Goal: Task Accomplishment & Management: Complete application form

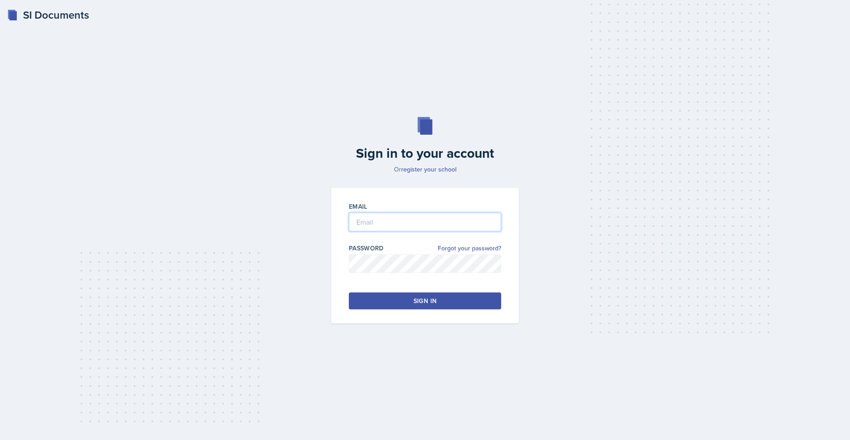
type input "[EMAIL_ADDRESS][DOMAIN_NAME]"
click at [450, 303] on button "Sign in" at bounding box center [425, 300] width 152 height 17
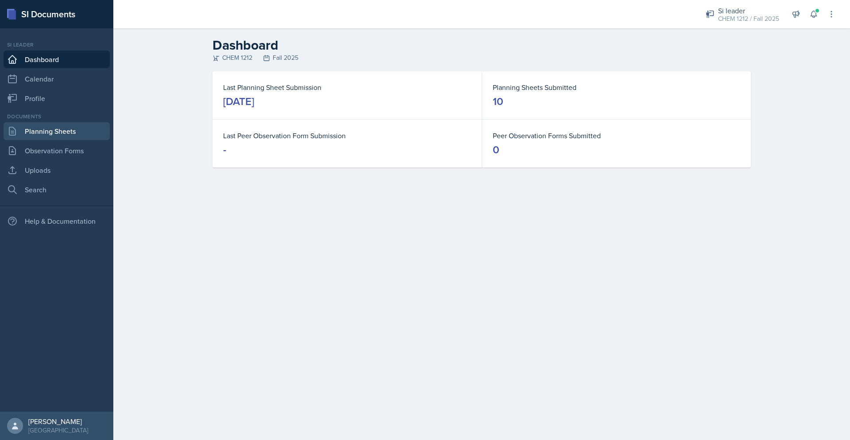
click at [52, 131] on link "Planning Sheets" at bounding box center [57, 131] width 106 height 18
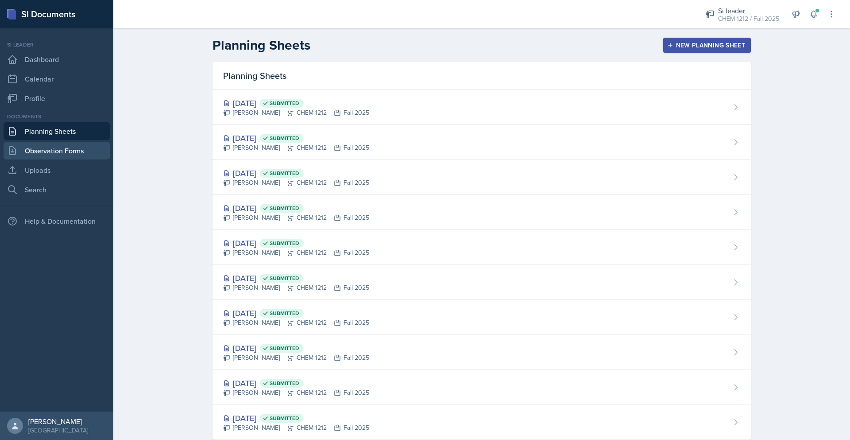
click at [58, 146] on link "Observation Forms" at bounding box center [57, 151] width 106 height 18
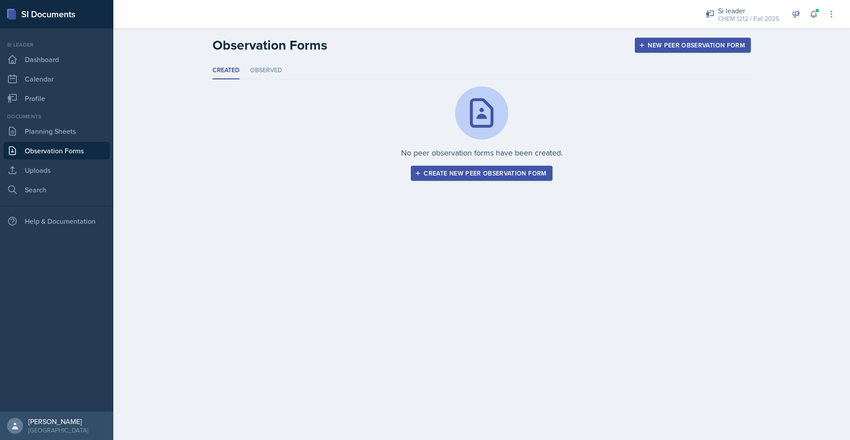
click at [532, 179] on button "Create new peer observation form" at bounding box center [481, 173] width 141 height 15
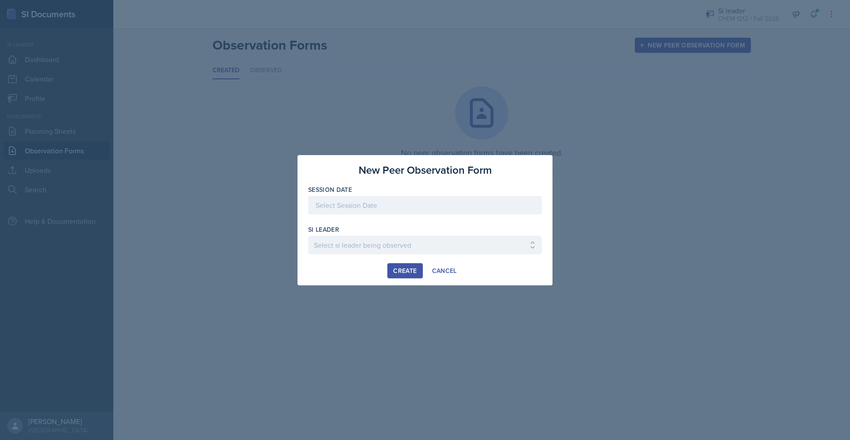
click at [434, 210] on div at bounding box center [425, 205] width 234 height 19
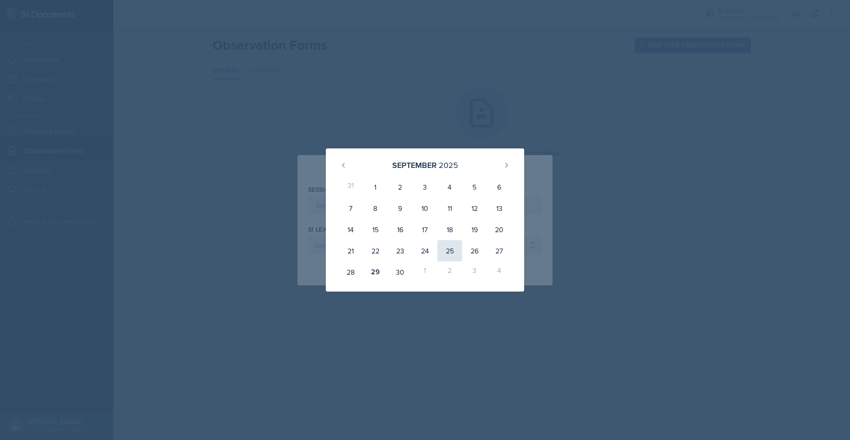
click at [458, 253] on div "25" at bounding box center [450, 250] width 25 height 21
type input "[DATE]"
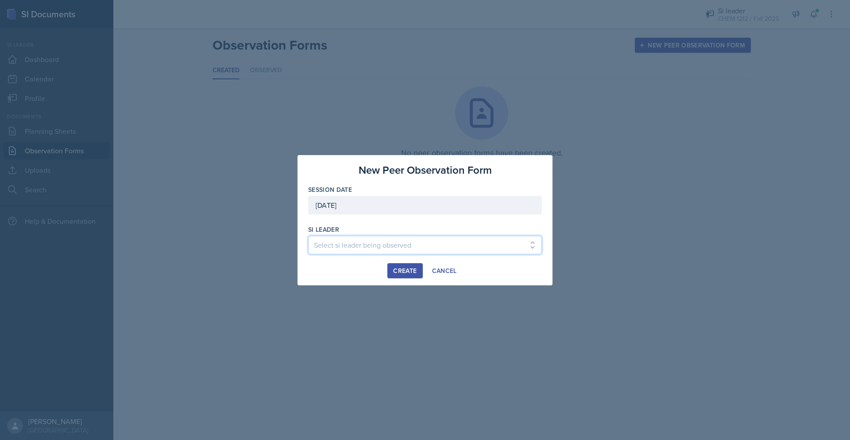
click at [411, 245] on select "Select si leader being observed [PERSON_NAME] / PSYC 2500 / The Phantoms of The…" at bounding box center [425, 245] width 234 height 19
select select "de1b48b2-187c-4b1d-a49a-02f0dc7ba65c"
click at [308, 236] on select "Select si leader being observed [PERSON_NAME] / PSYC 2500 / The Phantoms of The…" at bounding box center [425, 245] width 234 height 19
click at [416, 276] on button "Create" at bounding box center [405, 270] width 35 height 15
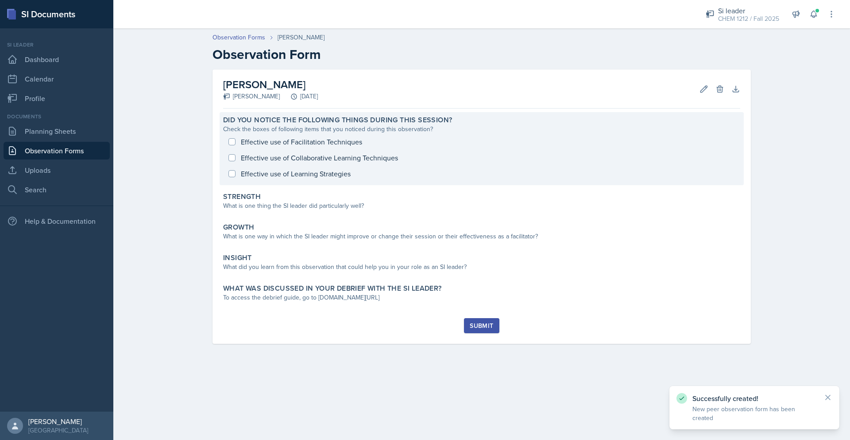
click at [233, 144] on div "Effective use of Facilitation Techniques Effective use of Collaborative Learnin…" at bounding box center [481, 158] width 517 height 48
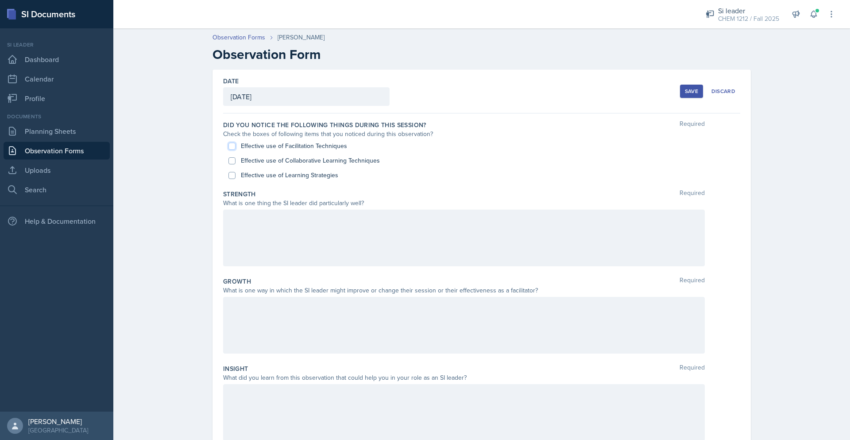
click at [230, 145] on input "Effective use of Facilitation Techniques" at bounding box center [232, 146] width 7 height 7
checkbox input "true"
click at [231, 163] on input "Effective use of Collaborative Learning Techniques" at bounding box center [232, 160] width 7 height 7
checkbox input "true"
click at [232, 179] on div "Effective use of Learning Strategies" at bounding box center [482, 175] width 507 height 15
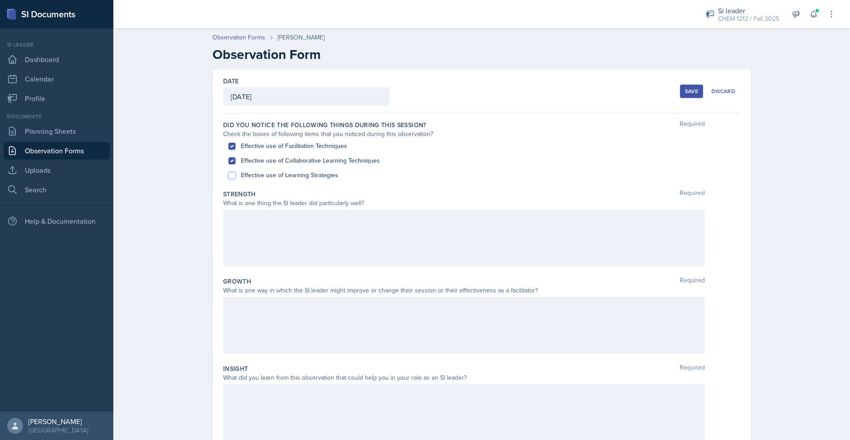
click at [229, 178] on input "Effective use of Learning Strategies" at bounding box center [232, 175] width 7 height 7
checkbox input "true"
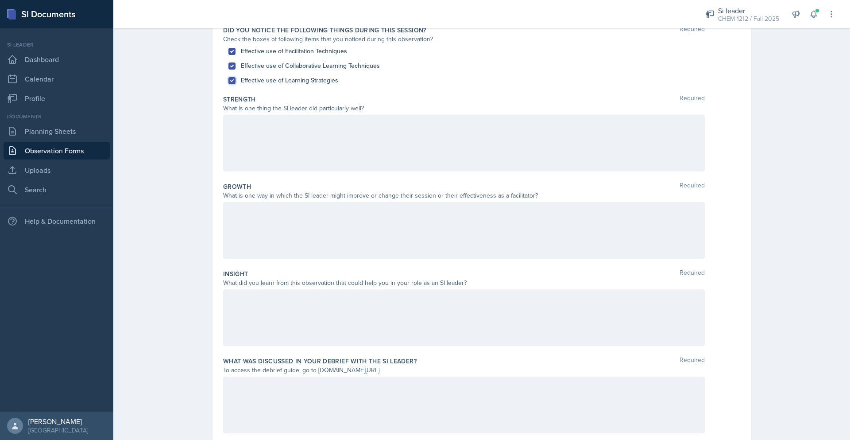
scroll to position [124, 0]
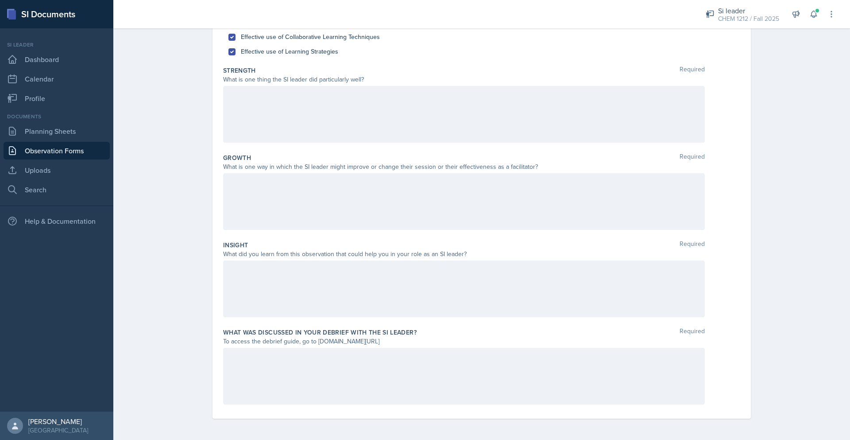
drag, startPoint x: 409, startPoint y: 342, endPoint x: 315, endPoint y: 344, distance: 94.8
click at [314, 343] on div "To access the debrief guide, go to [DOMAIN_NAME][URL]" at bounding box center [464, 341] width 482 height 9
copy div "[DOMAIN_NAME][URL]"
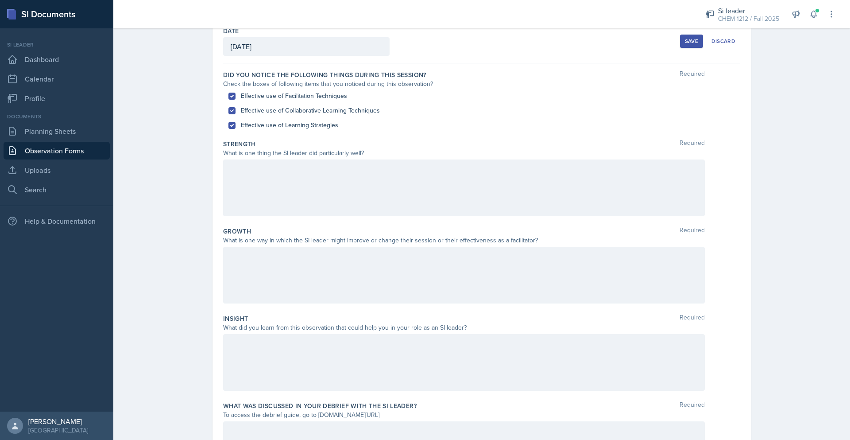
scroll to position [44, 0]
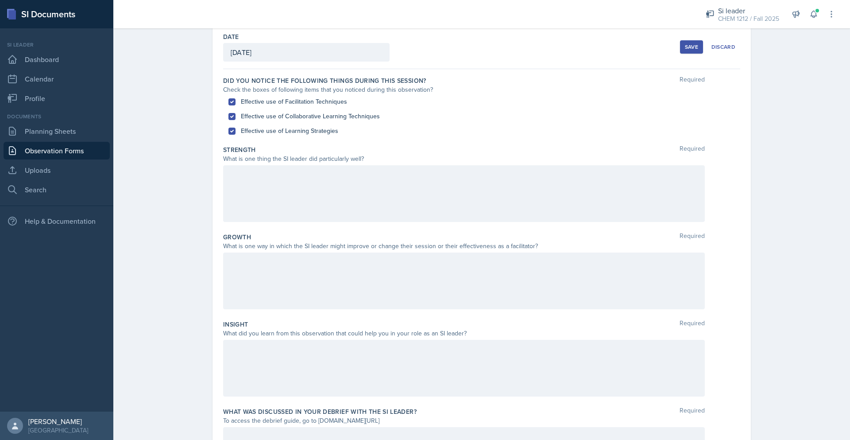
click at [609, 198] on div at bounding box center [464, 193] width 482 height 57
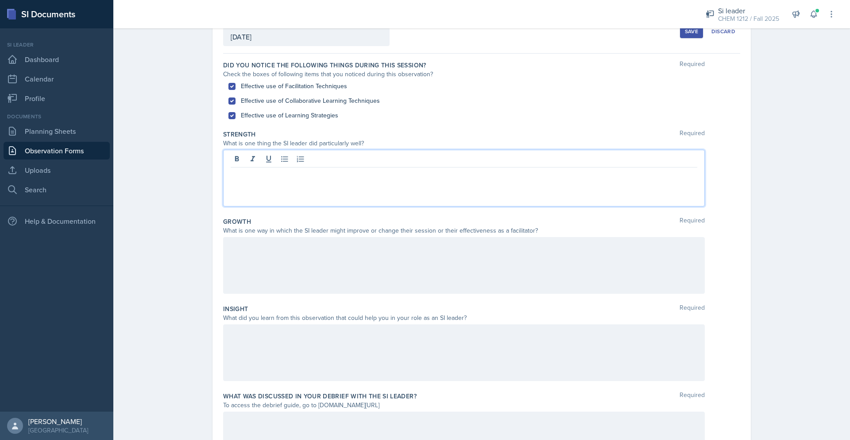
click at [690, 35] on button "Save" at bounding box center [691, 31] width 23 height 13
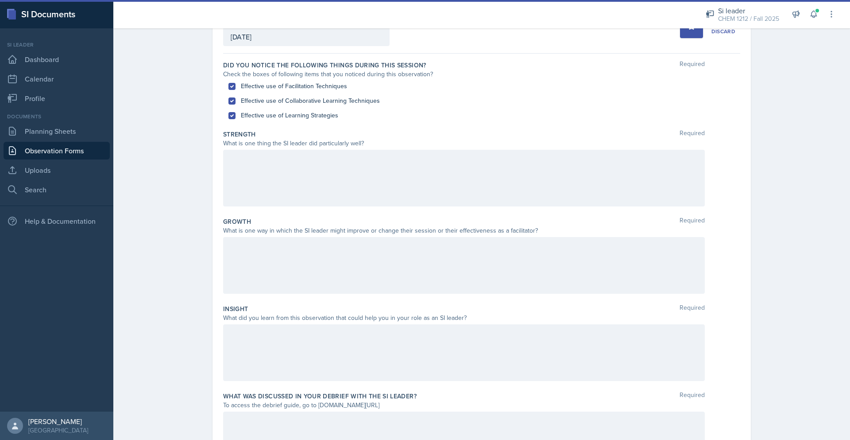
scroll to position [0, 0]
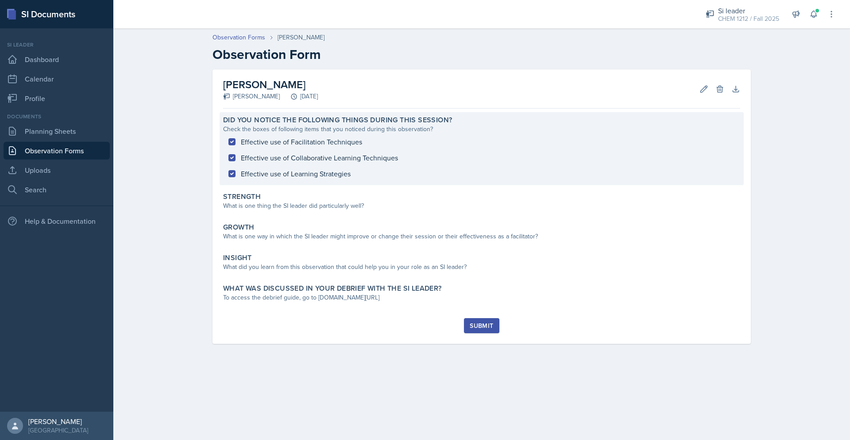
click at [230, 141] on div "Effective use of Facilitation Techniques Effective use of Collaborative Learnin…" at bounding box center [481, 158] width 517 height 48
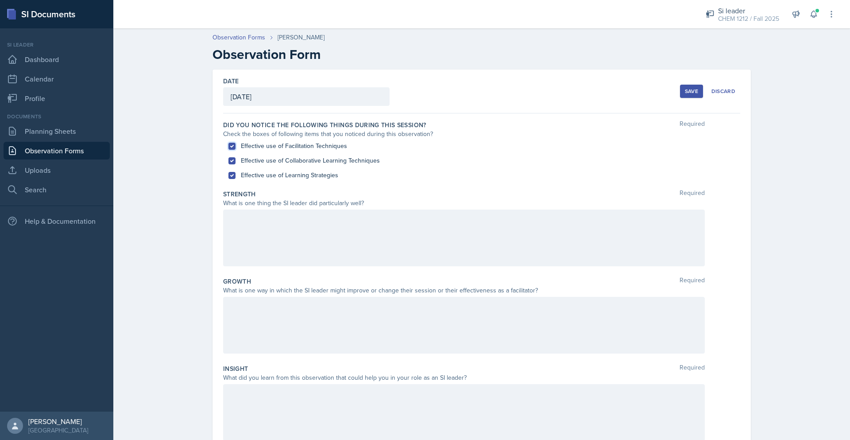
click at [229, 143] on input "Effective use of Facilitation Techniques" at bounding box center [232, 146] width 7 height 7
checkbox input "false"
click at [230, 165] on div "Effective use of Collaborative Learning Techniques" at bounding box center [482, 160] width 507 height 15
click at [230, 179] on div "Effective use of Learning Strategies" at bounding box center [482, 175] width 507 height 15
click at [229, 176] on input "Effective use of Learning Strategies" at bounding box center [232, 175] width 7 height 7
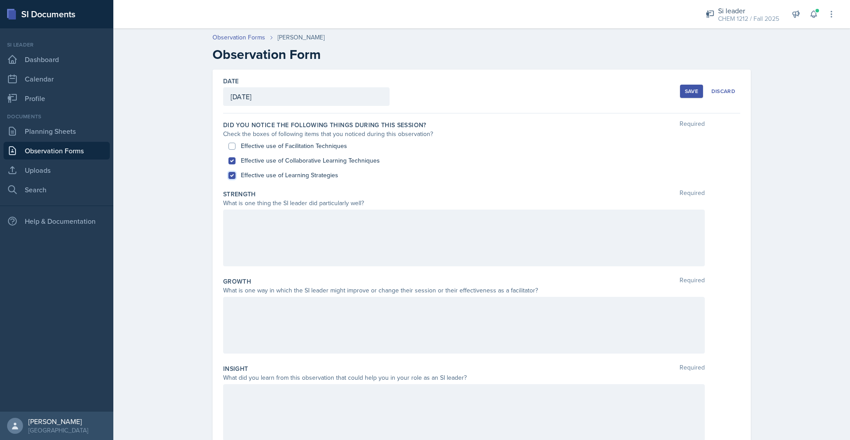
checkbox input "false"
click at [229, 160] on input "Effective use of Collaborative Learning Techniques" at bounding box center [232, 160] width 7 height 7
checkbox input "false"
click at [230, 147] on input "Effective use of Facilitation Techniques" at bounding box center [232, 146] width 7 height 7
checkbox input "true"
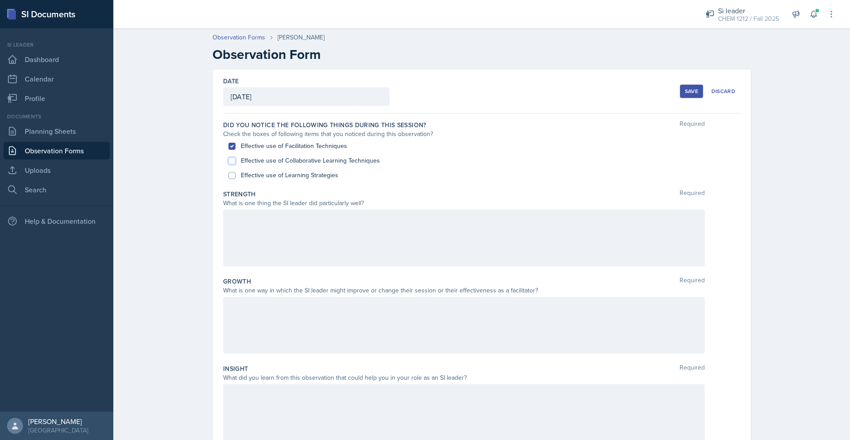
click at [229, 160] on input "Effective use of Collaborative Learning Techniques" at bounding box center [232, 160] width 7 height 7
checkbox input "true"
click at [230, 172] on input "Effective use of Learning Strategies" at bounding box center [232, 175] width 7 height 7
checkbox input "true"
click at [414, 263] on div at bounding box center [464, 238] width 482 height 57
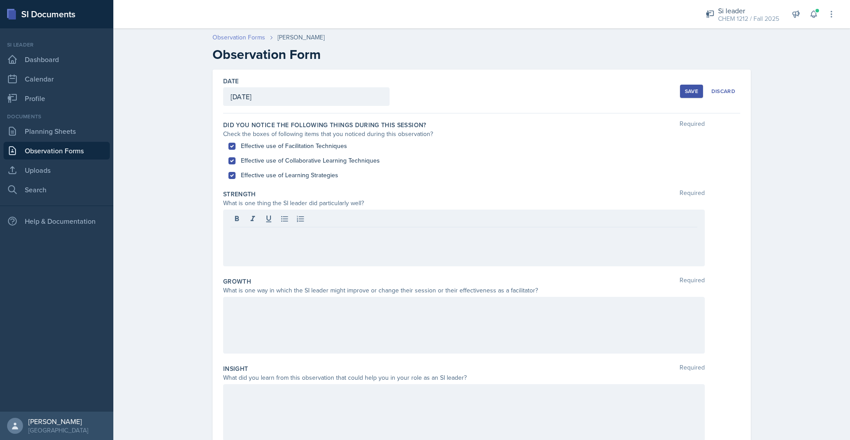
click at [252, 39] on link "Observation Forms" at bounding box center [239, 37] width 53 height 9
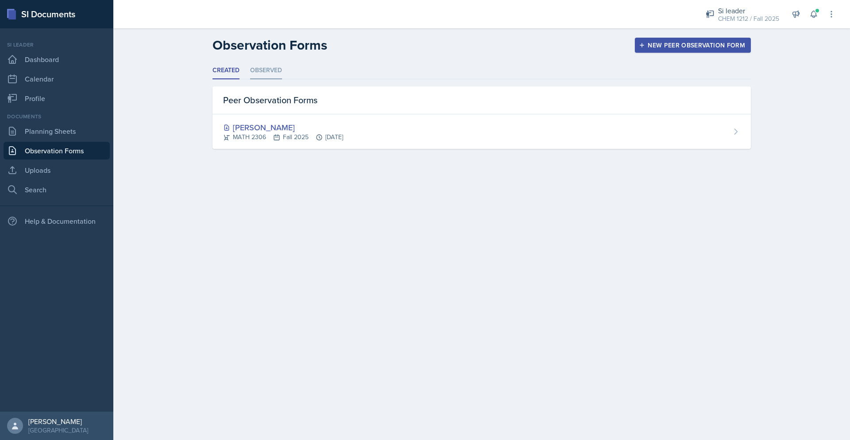
click at [278, 70] on li "Observed" at bounding box center [266, 70] width 32 height 17
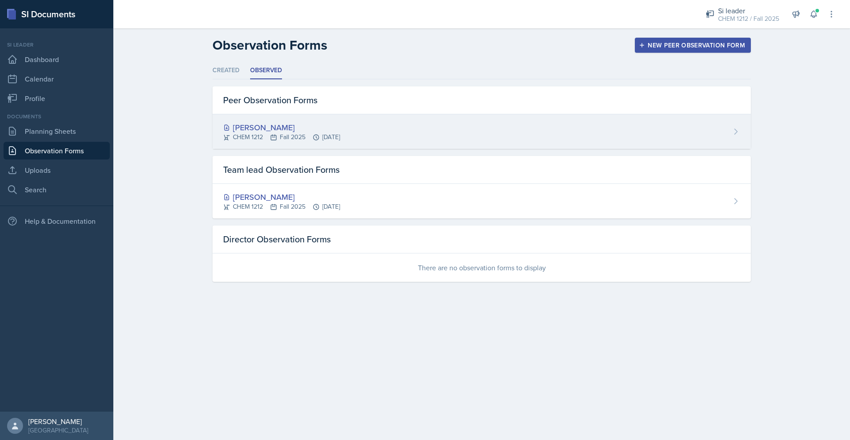
click at [333, 136] on div "CHEM 1212 Fall 2025 [DATE]" at bounding box center [281, 136] width 117 height 9
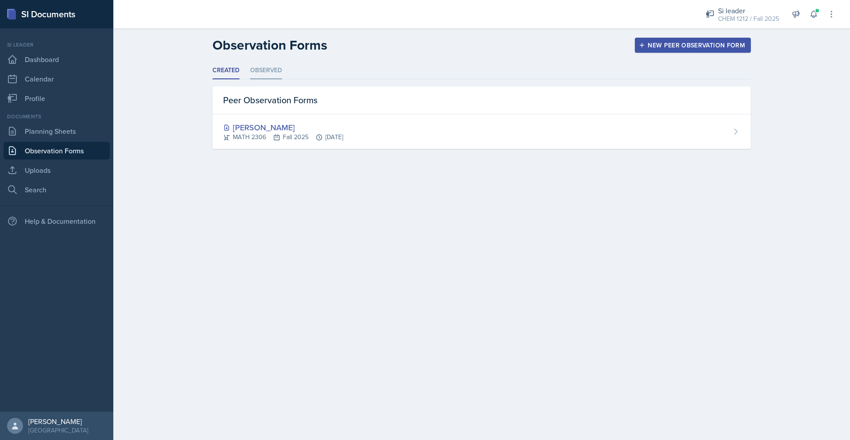
click at [270, 69] on li "Observed" at bounding box center [266, 70] width 32 height 17
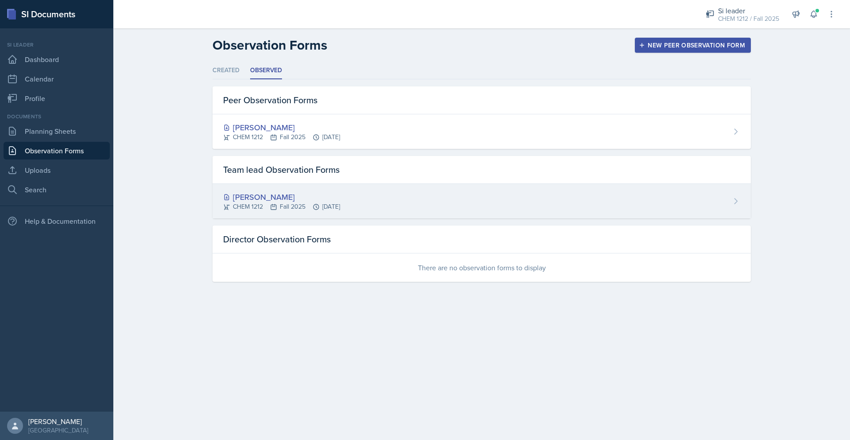
click at [340, 202] on div "CHEM 1212 Fall 2025 [DATE]" at bounding box center [281, 206] width 117 height 9
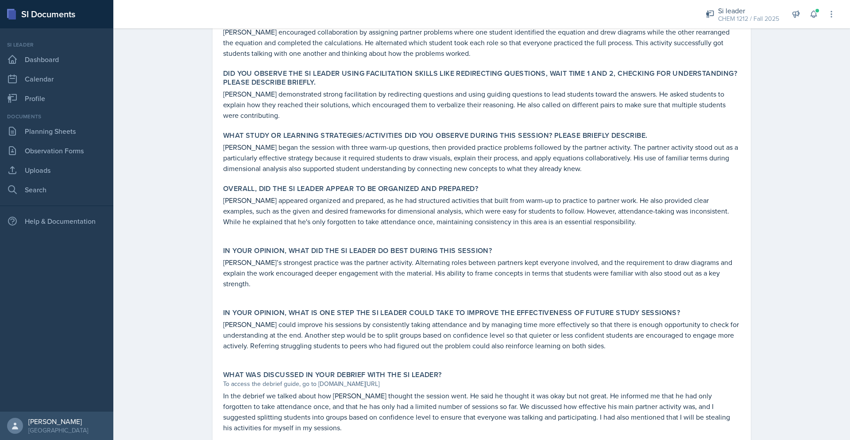
scroll to position [350, 0]
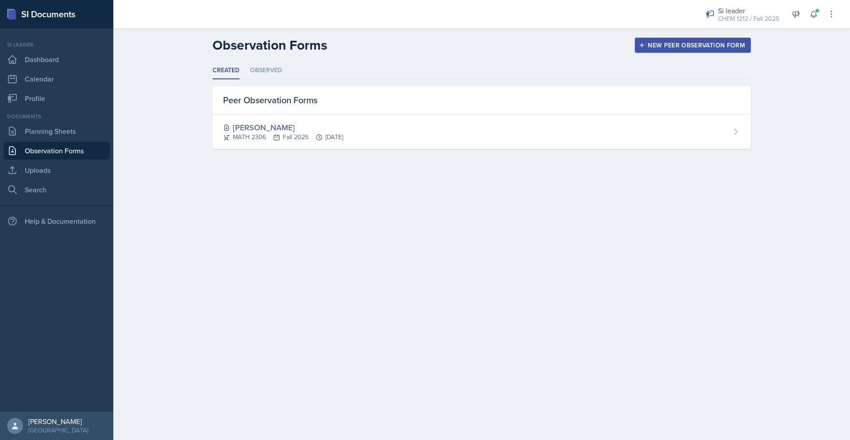
click at [214, 79] on div "Created Observed Created Observed Peer Observation Forms [PERSON_NAME] MATH 230…" at bounding box center [482, 105] width 539 height 87
click at [224, 69] on li "Created" at bounding box center [226, 70] width 27 height 17
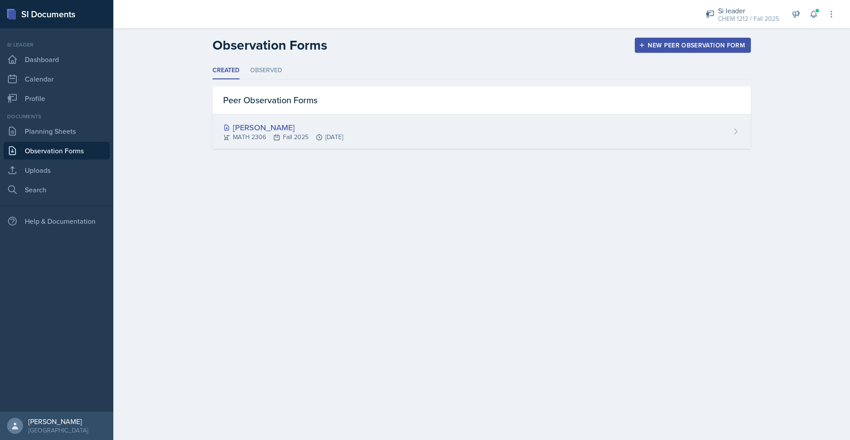
click at [282, 139] on div "MATH 2306 Fall 2025 [DATE]" at bounding box center [283, 136] width 120 height 9
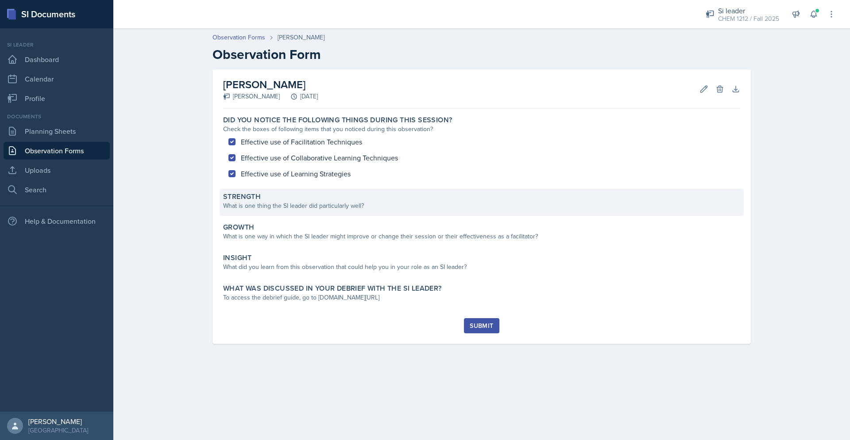
click at [337, 207] on div "What is one thing the SI leader did particularly well?" at bounding box center [481, 205] width 517 height 9
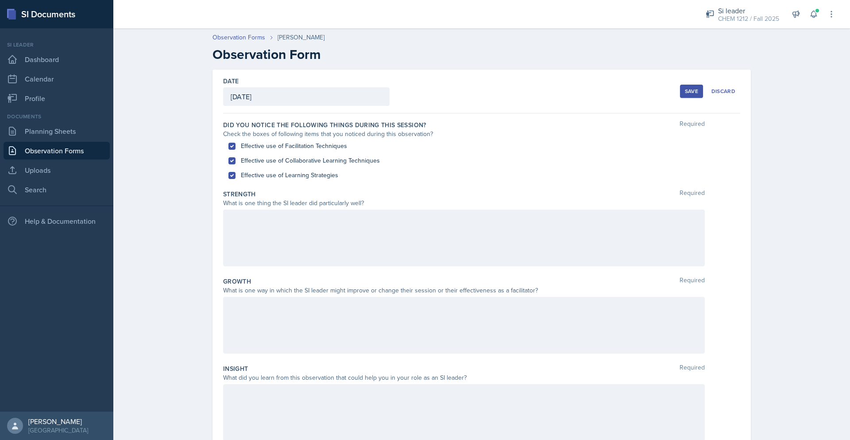
click at [306, 231] on div at bounding box center [464, 238] width 482 height 57
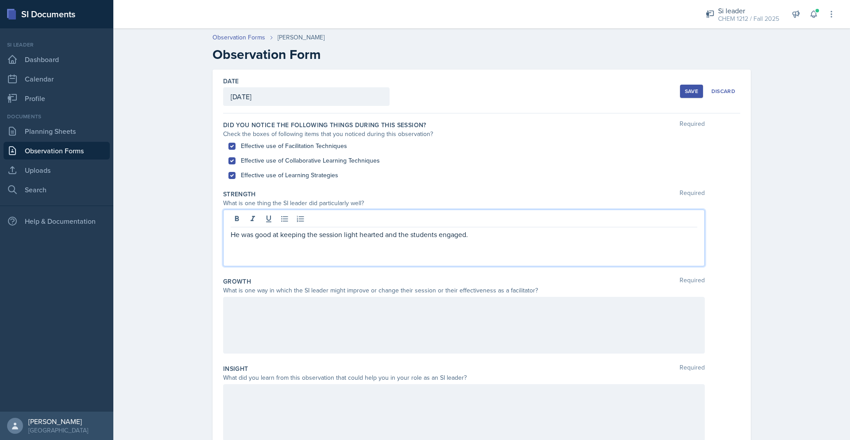
click at [364, 315] on div at bounding box center [464, 325] width 482 height 57
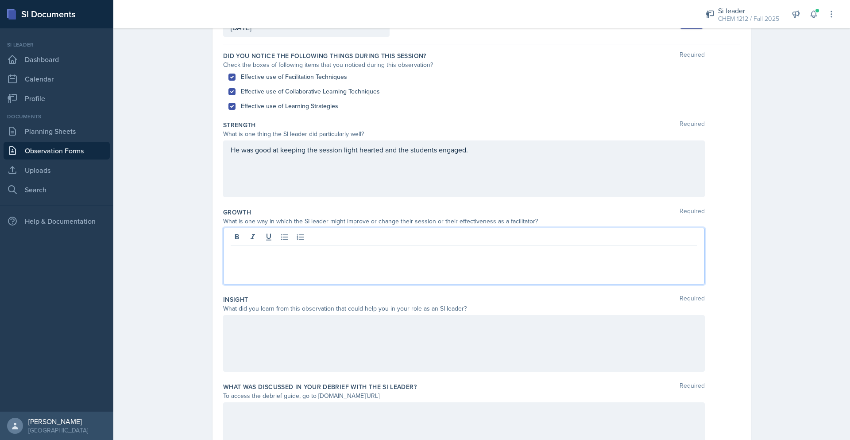
scroll to position [118, 0]
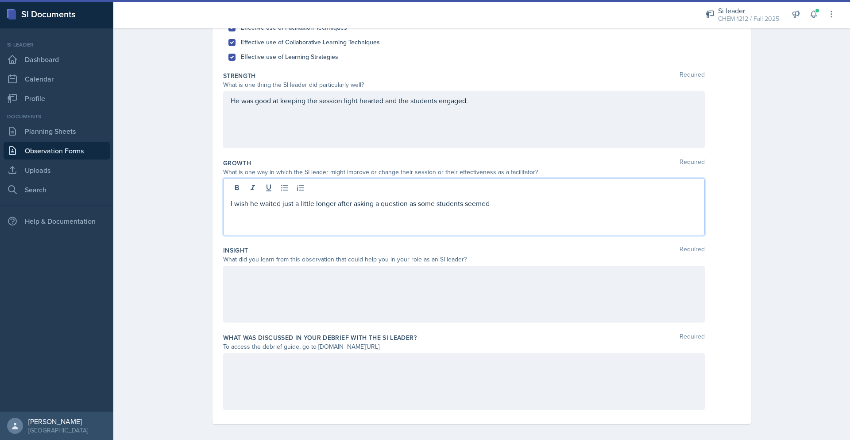
drag, startPoint x: 502, startPoint y: 206, endPoint x: 405, endPoint y: 206, distance: 97.0
click at [405, 206] on p "I wish he waited just a little longer after asking a question as some students …" at bounding box center [464, 203] width 467 height 11
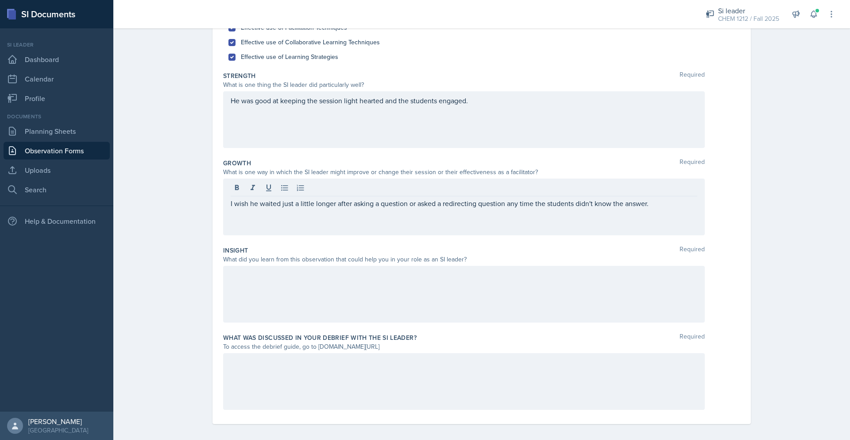
click at [360, 297] on div at bounding box center [464, 294] width 482 height 57
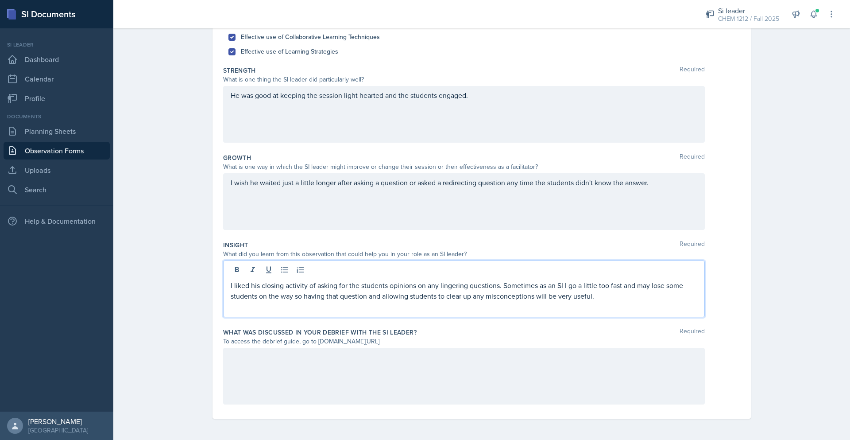
click at [315, 373] on div at bounding box center [464, 376] width 482 height 57
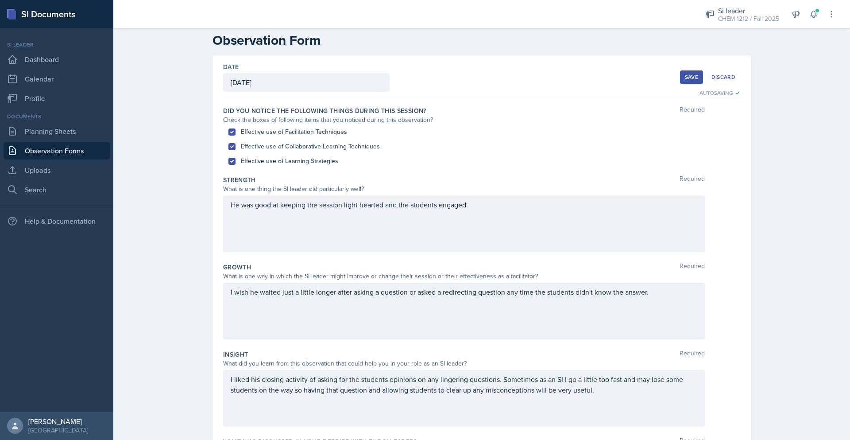
scroll to position [0, 0]
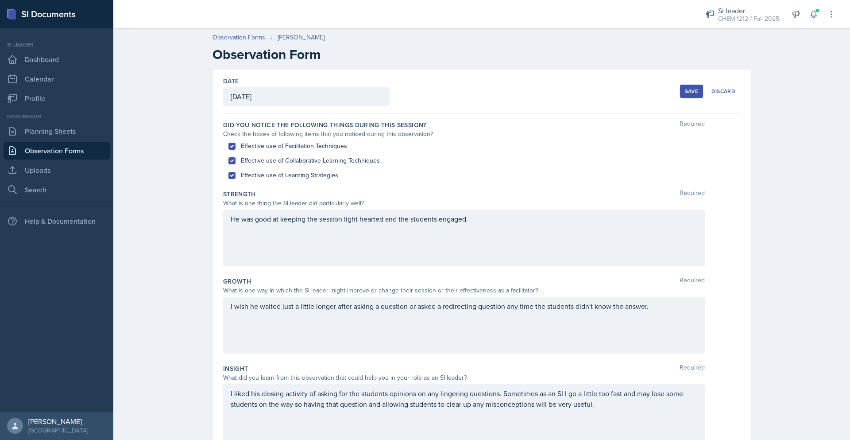
click at [692, 93] on div "Save" at bounding box center [691, 91] width 13 height 7
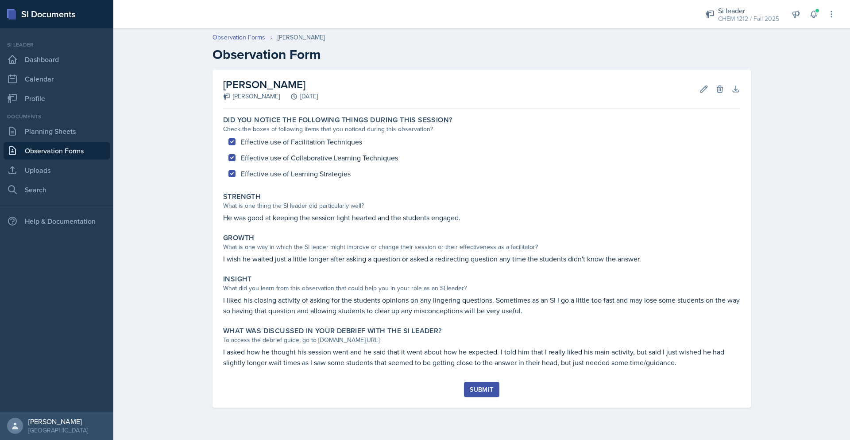
click at [490, 392] on div "Submit" at bounding box center [481, 389] width 23 height 7
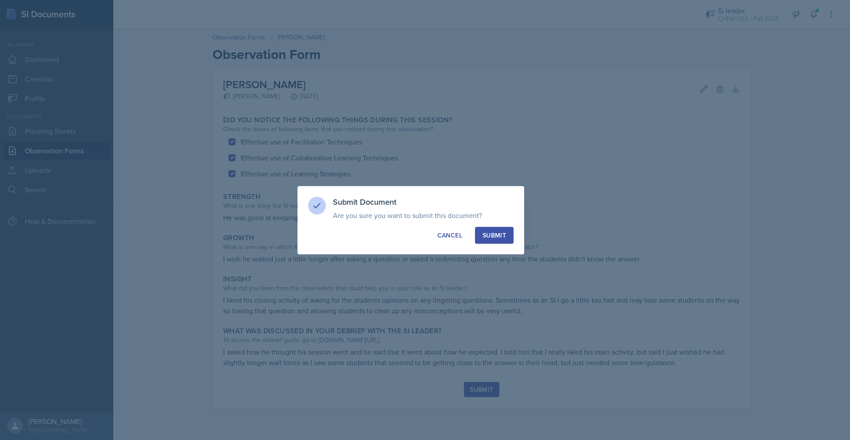
click at [509, 235] on button "Submit" at bounding box center [494, 235] width 39 height 17
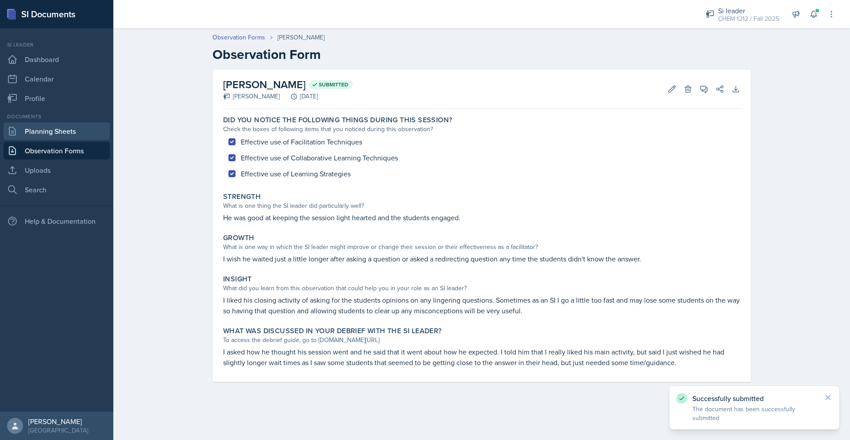
click at [47, 132] on link "Planning Sheets" at bounding box center [57, 131] width 106 height 18
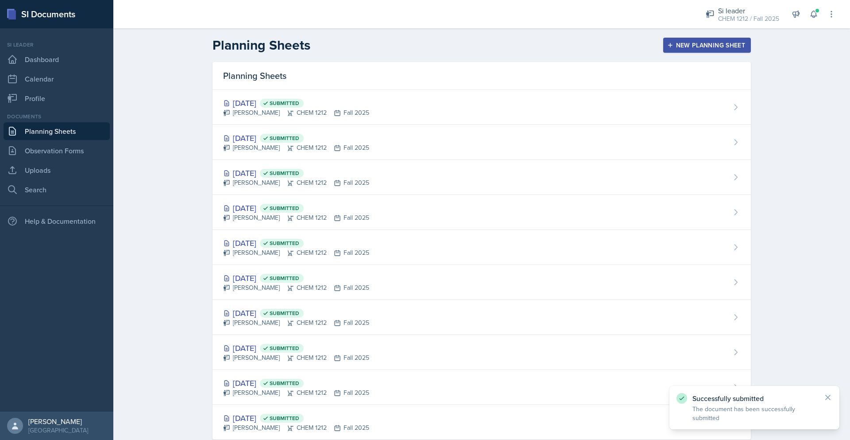
click at [699, 49] on button "New Planning Sheet" at bounding box center [708, 45] width 88 height 15
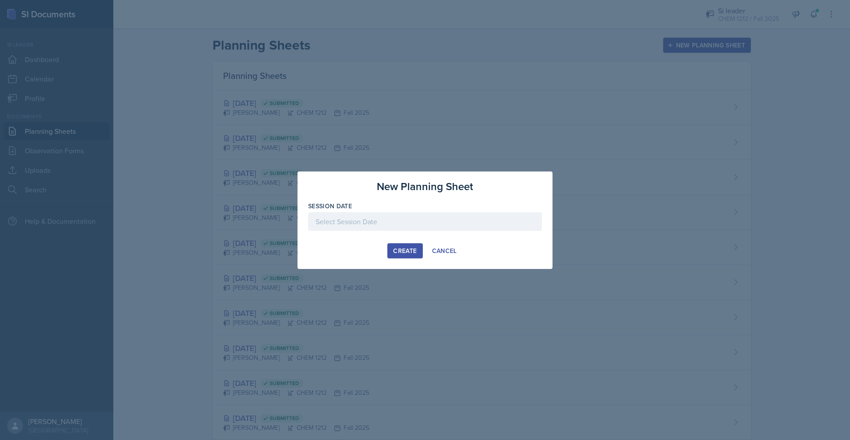
click at [488, 221] on div at bounding box center [425, 221] width 234 height 19
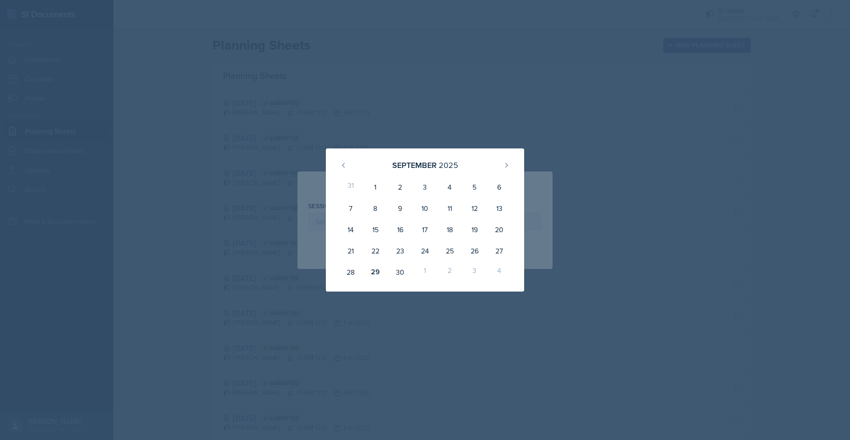
click at [804, 49] on div at bounding box center [425, 220] width 850 height 440
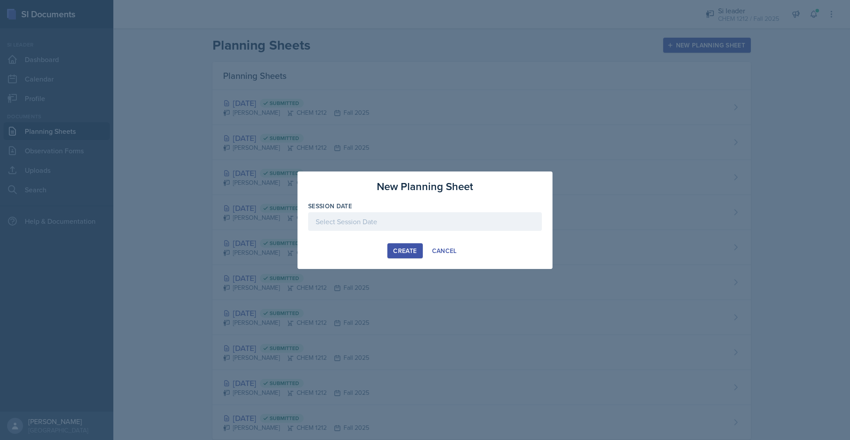
click at [814, 13] on div at bounding box center [425, 220] width 850 height 440
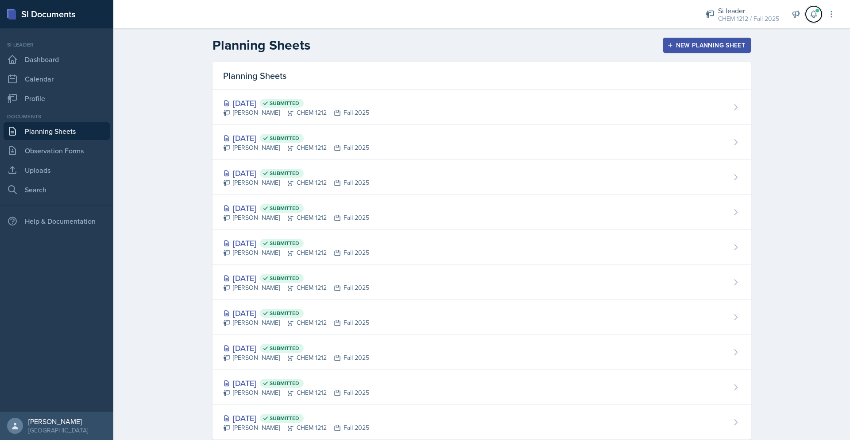
click at [814, 13] on icon at bounding box center [814, 14] width 9 height 9
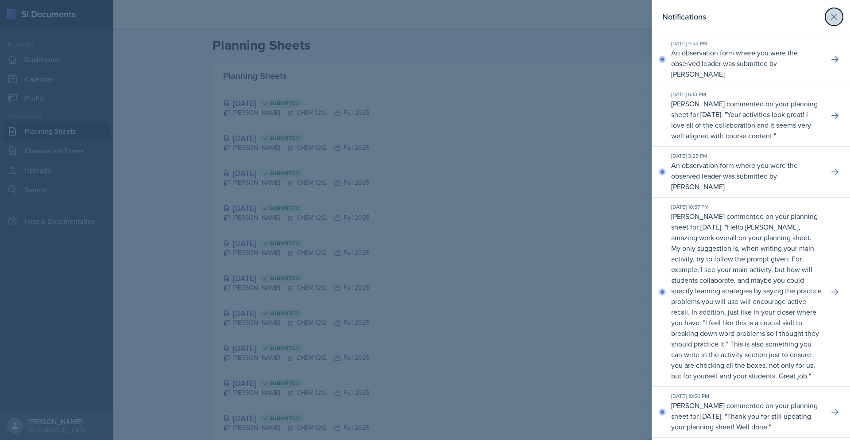
click at [832, 19] on icon at bounding box center [834, 17] width 11 height 11
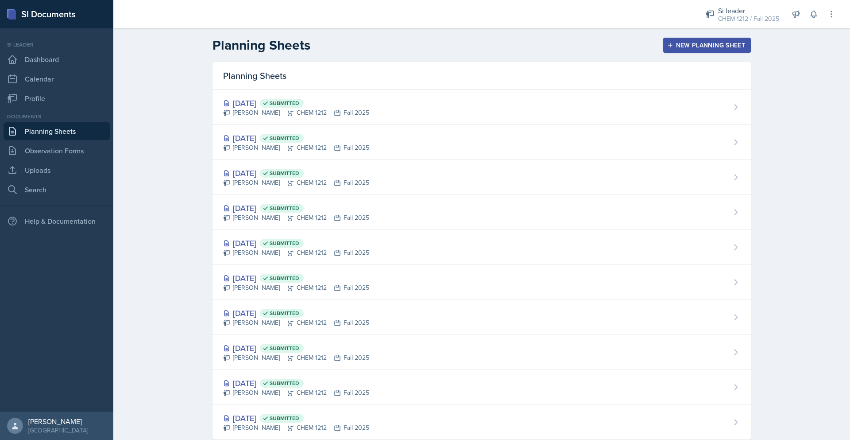
click at [708, 43] on div "New Planning Sheet" at bounding box center [707, 45] width 76 height 7
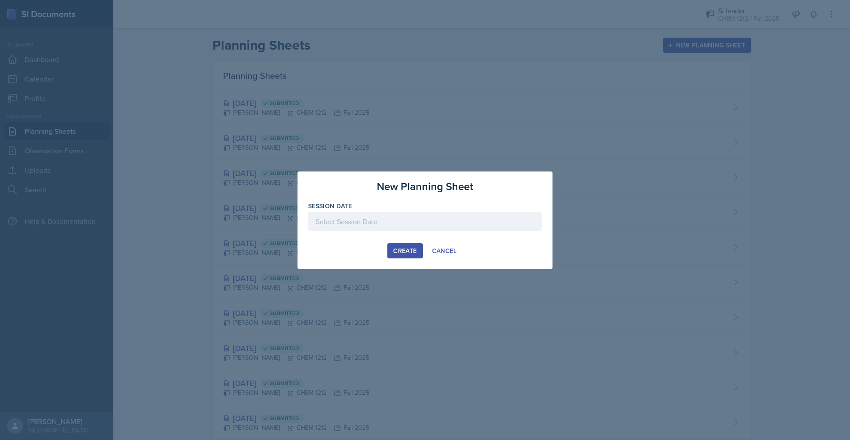
click at [426, 224] on div at bounding box center [425, 221] width 234 height 19
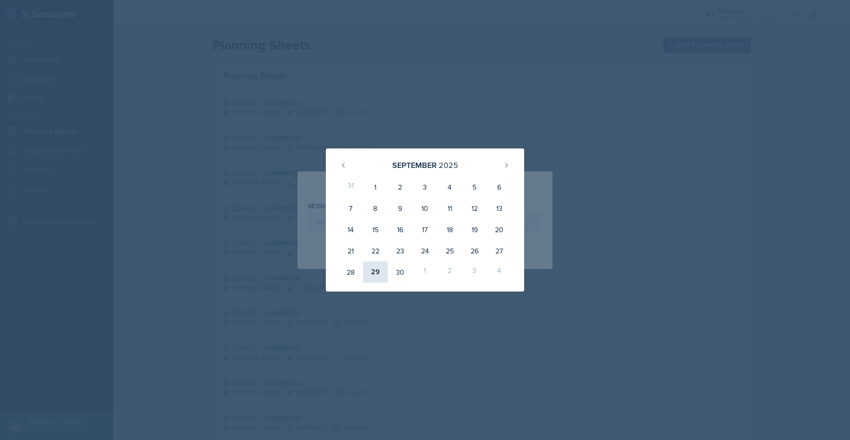
click at [374, 274] on div "29" at bounding box center [375, 271] width 25 height 21
type input "[DATE]"
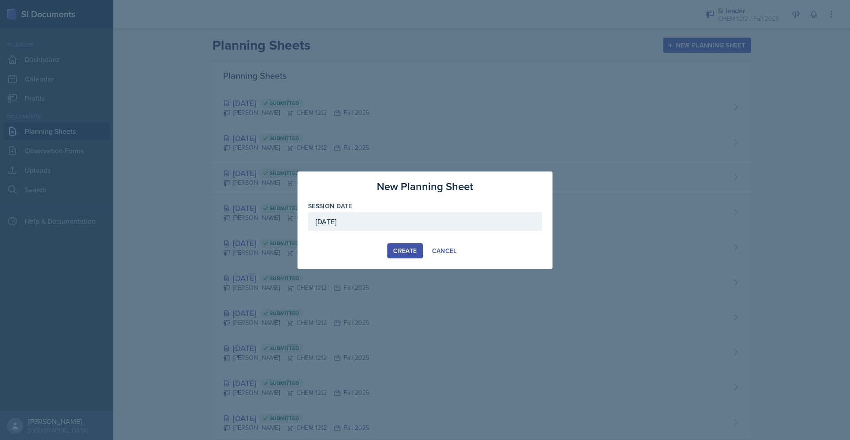
click at [400, 251] on div "Create" at bounding box center [404, 250] width 23 height 7
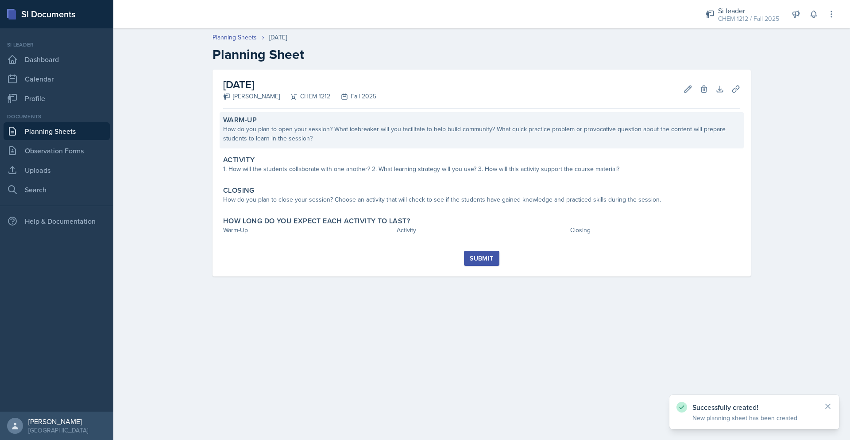
click at [402, 137] on div "How do you plan to open your session? What icebreaker will you facilitate to he…" at bounding box center [481, 133] width 517 height 19
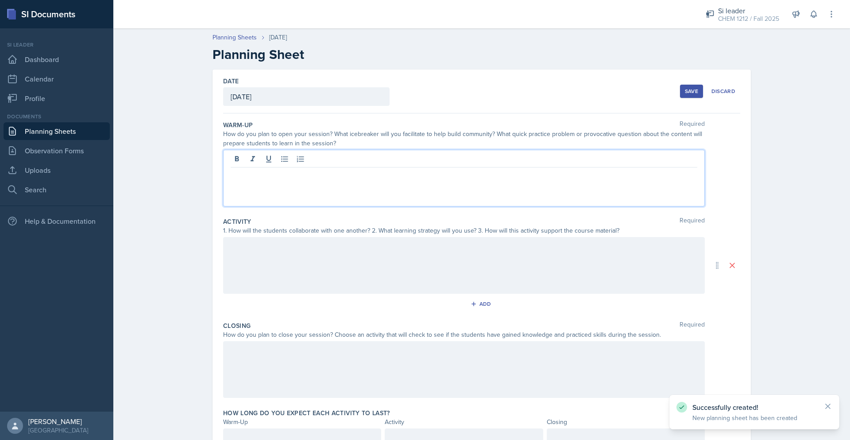
click at [384, 157] on div at bounding box center [464, 178] width 482 height 57
click at [372, 268] on div at bounding box center [464, 265] width 482 height 57
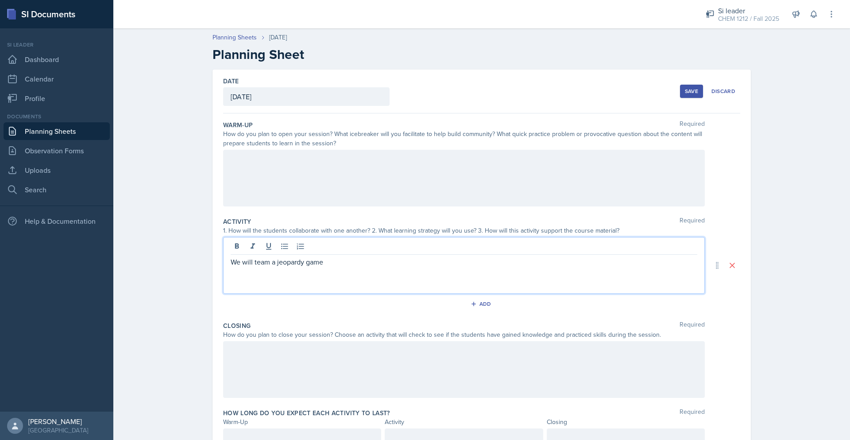
click at [250, 260] on p "We will team a jeopardy game" at bounding box center [464, 261] width 467 height 11
click at [307, 260] on p "We will be doing a team a jeopardy game" at bounding box center [464, 261] width 467 height 11
click at [395, 266] on p "We will be doing a team jeopardy game" at bounding box center [464, 261] width 467 height 11
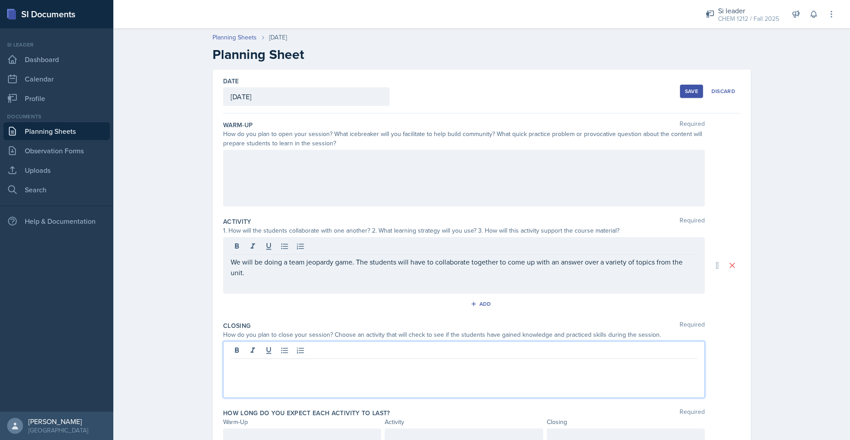
click at [310, 353] on div at bounding box center [464, 369] width 482 height 57
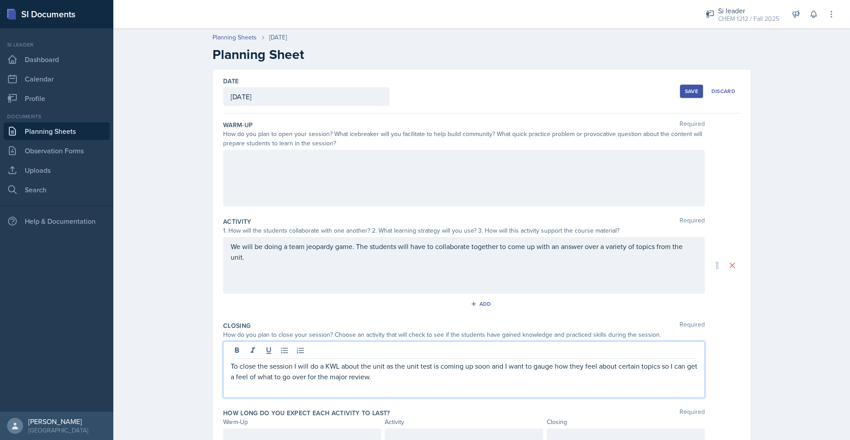
click at [383, 169] on div at bounding box center [464, 178] width 482 height 57
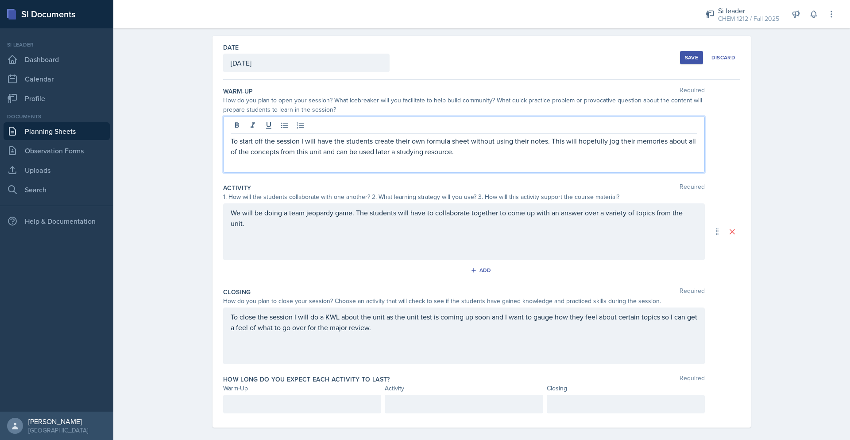
scroll to position [43, 0]
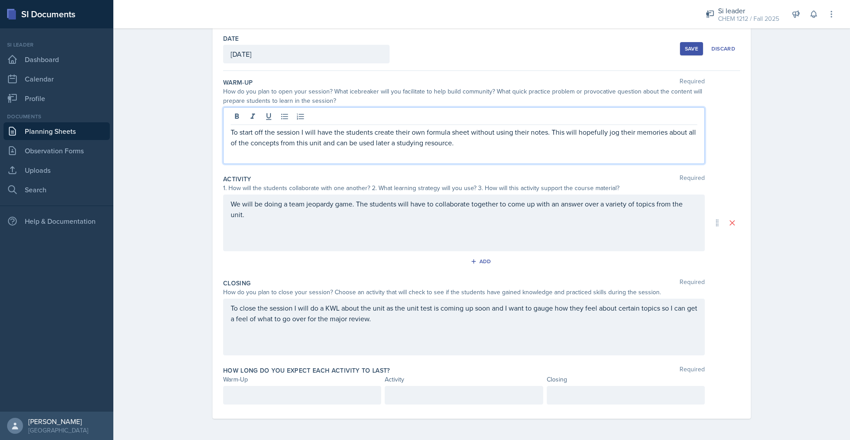
click at [285, 397] on p at bounding box center [302, 395] width 143 height 11
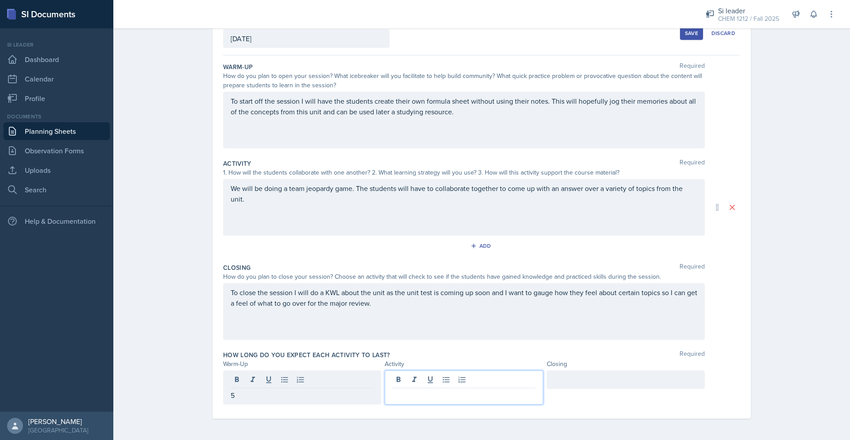
click at [426, 384] on div at bounding box center [464, 387] width 158 height 34
click at [590, 374] on div at bounding box center [626, 379] width 158 height 19
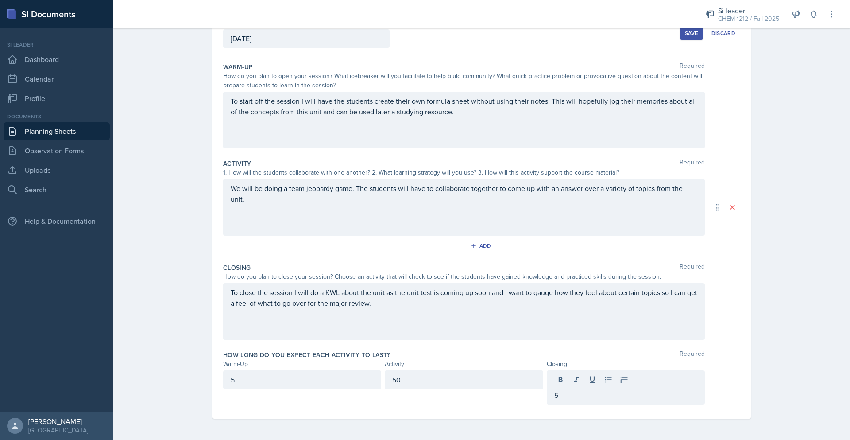
click at [695, 33] on button "Save" at bounding box center [691, 33] width 23 height 13
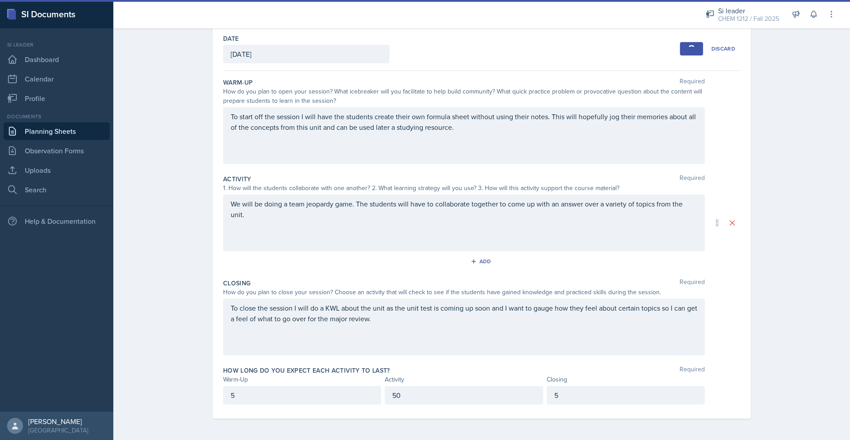
scroll to position [0, 0]
